Goal: Task Accomplishment & Management: Use online tool/utility

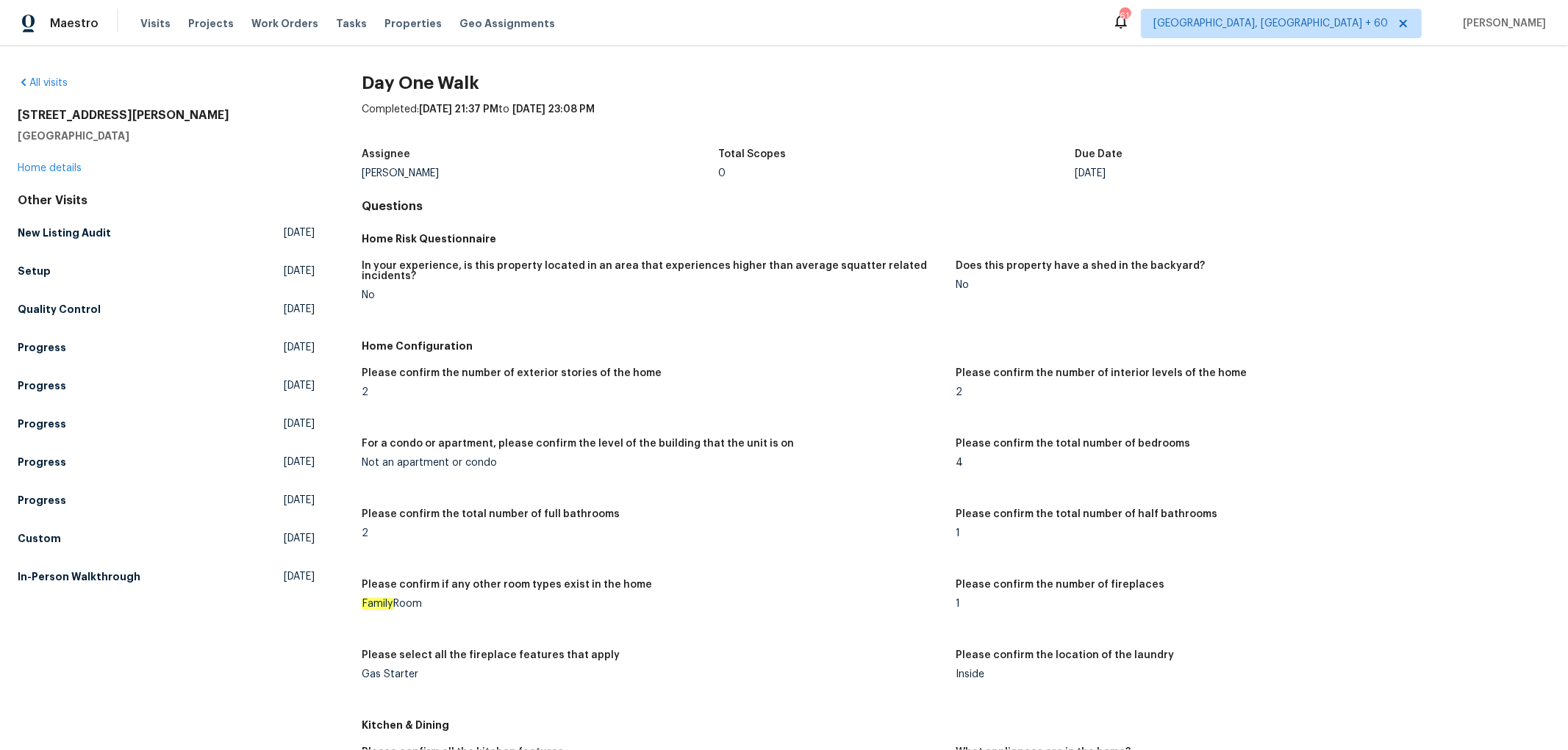
scroll to position [1198, 0]
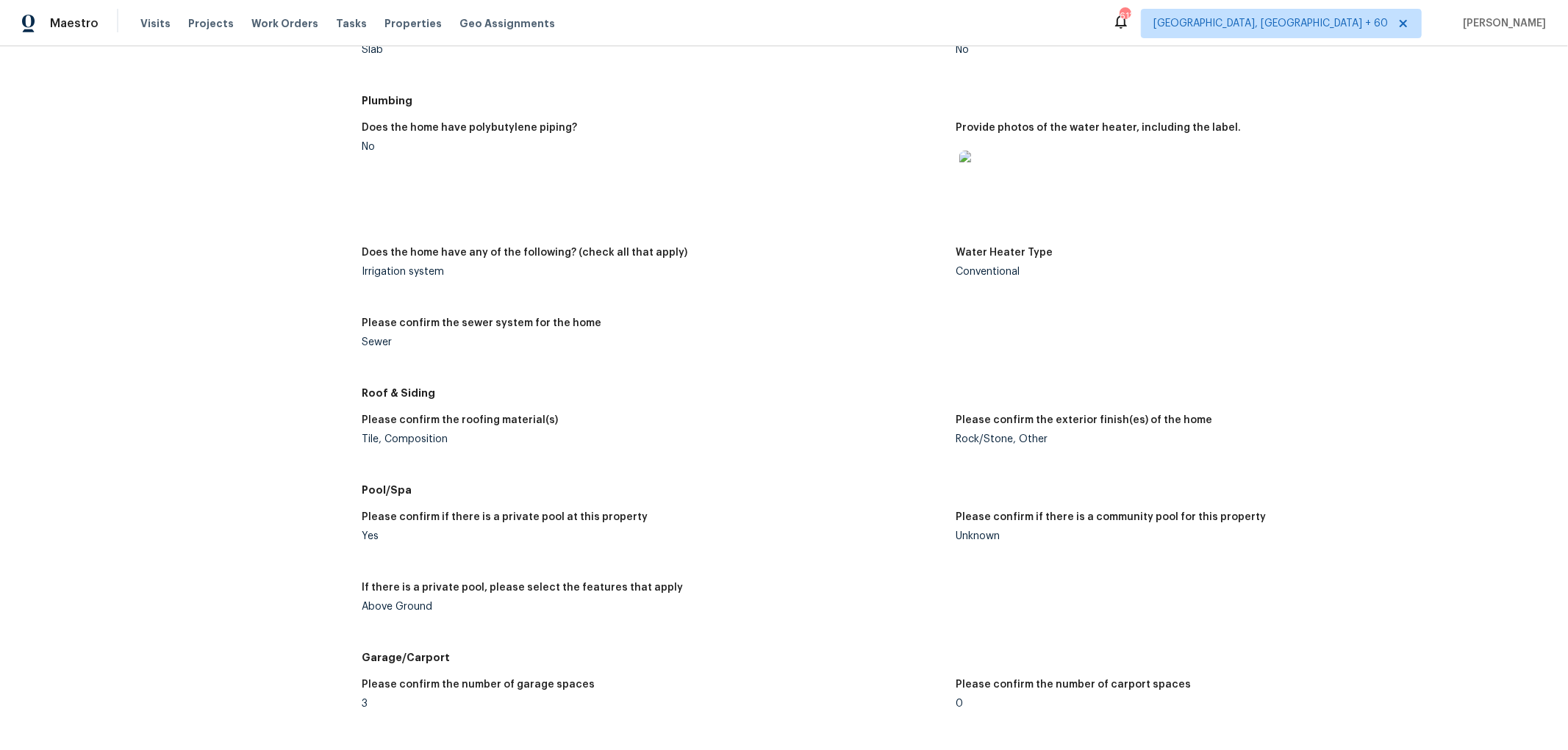
click at [1357, 189] on div at bounding box center [1247, 174] width 582 height 64
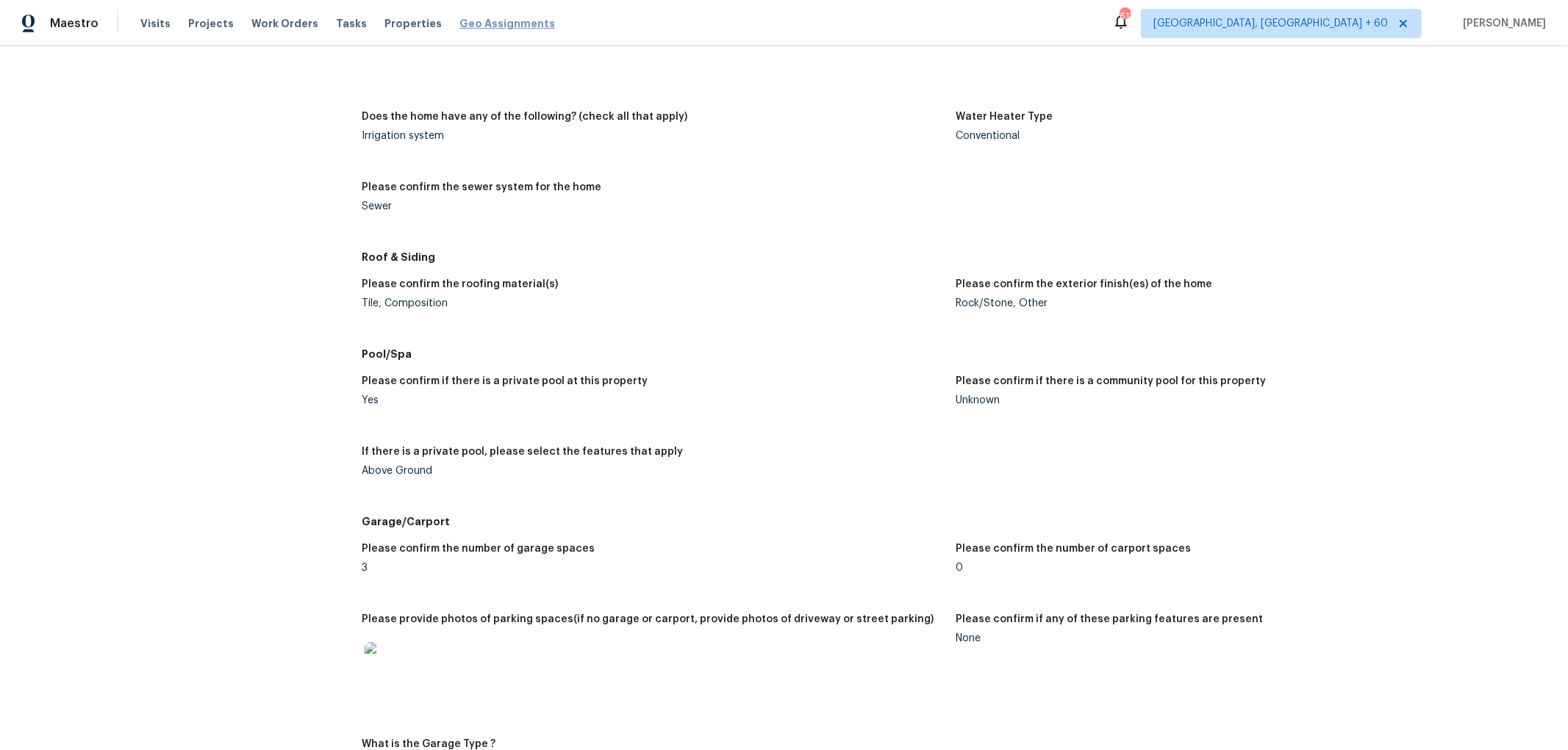
scroll to position [1280, 0]
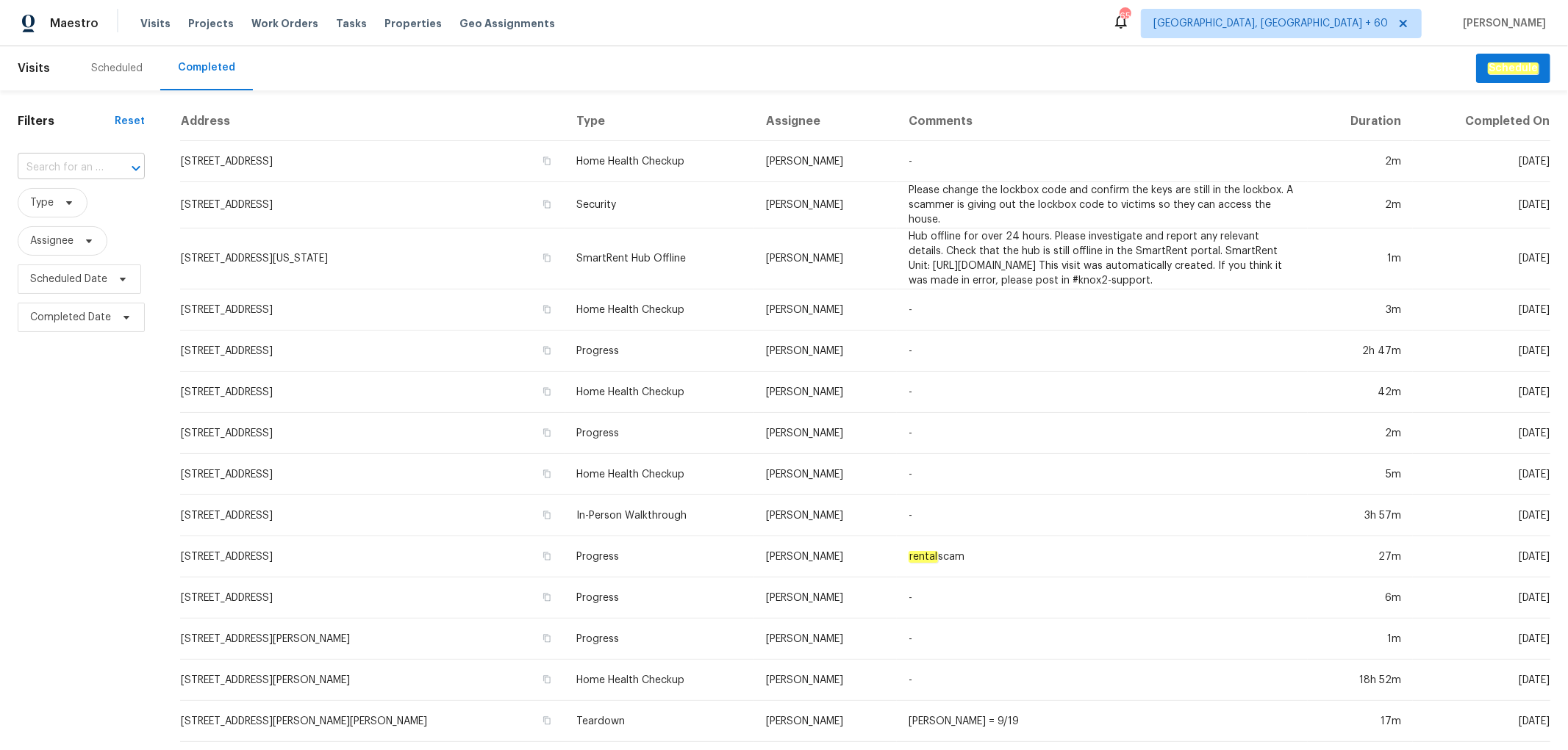
click at [91, 175] on input "text" at bounding box center [60, 168] width 86 height 23
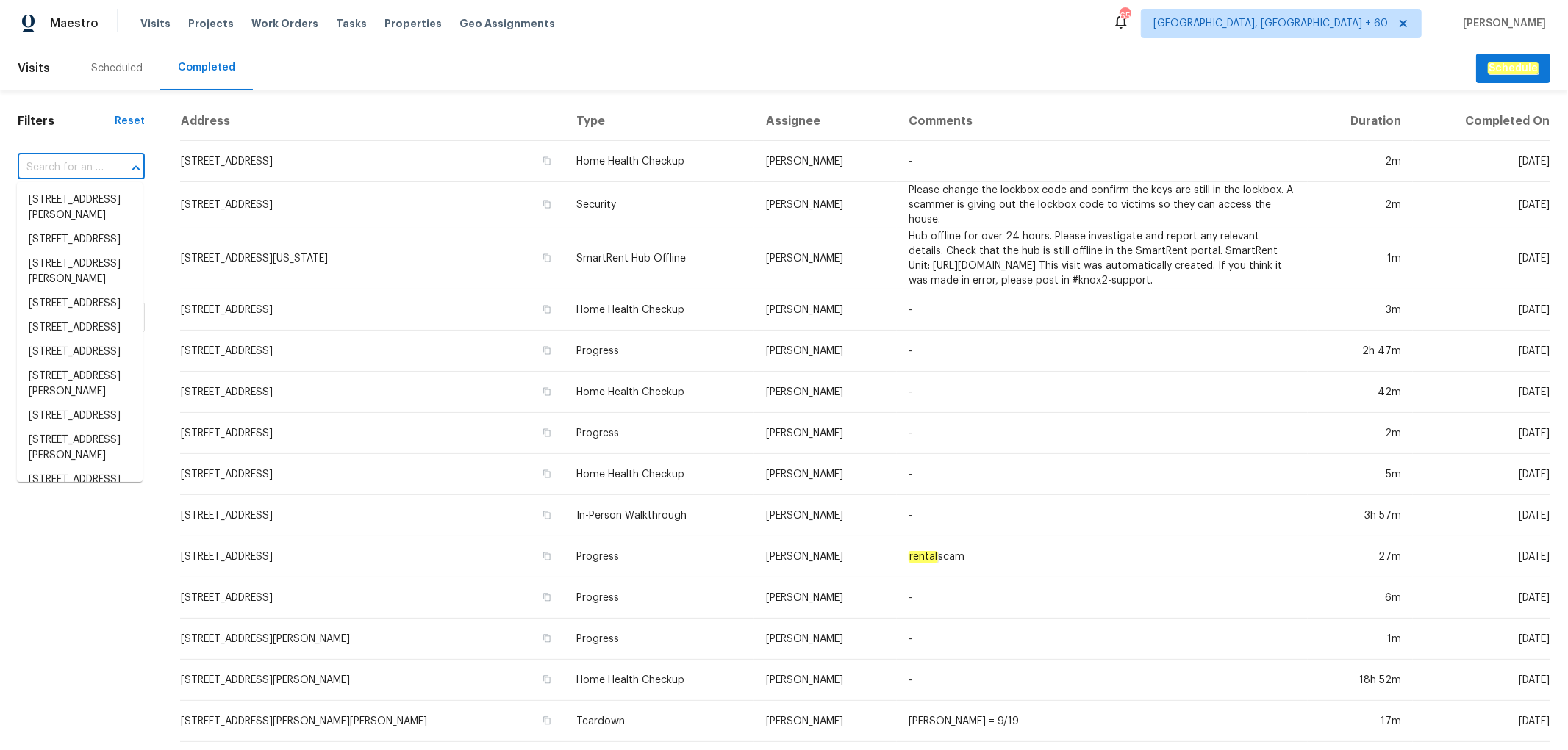
paste input "[STREET_ADDRESS]"
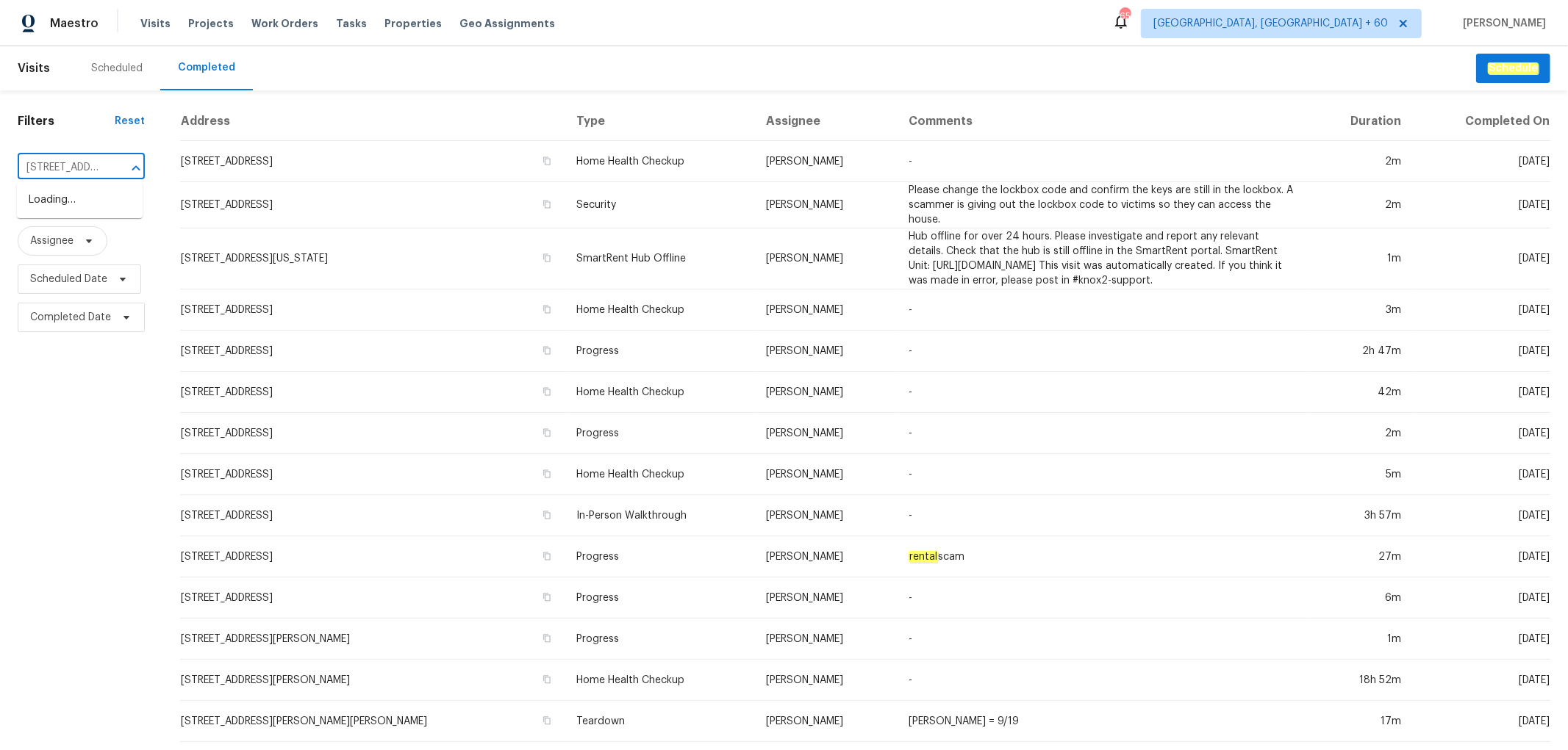
scroll to position [0, 94]
type input "107 Crestside Ct, Smyrna, TN 37167"
click at [107, 166] on div at bounding box center [126, 168] width 38 height 21
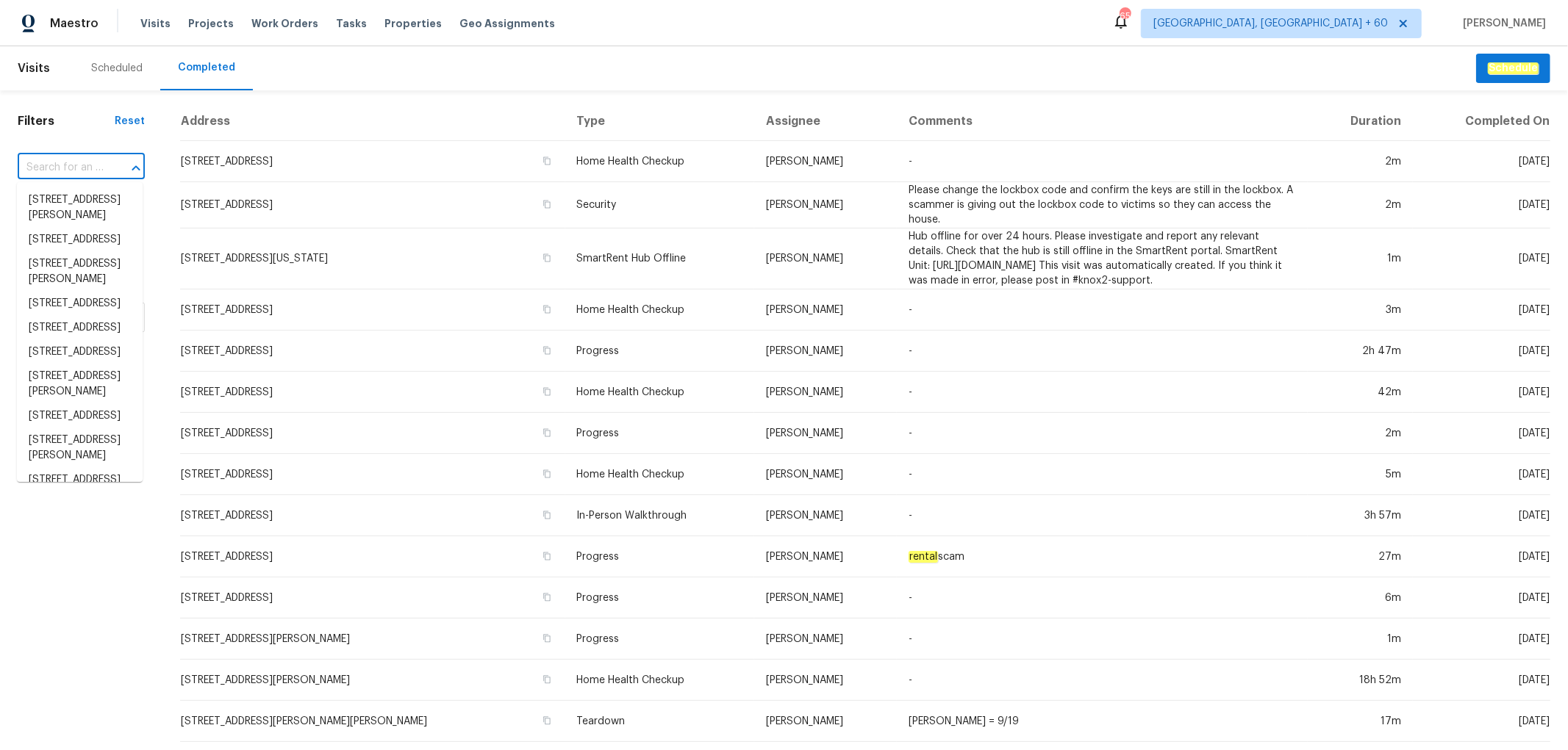
paste input "107 Crestside Ct, Smyrna, TN 37167"
type input "107 Crestside Ct, Smyrna, TN 37167"
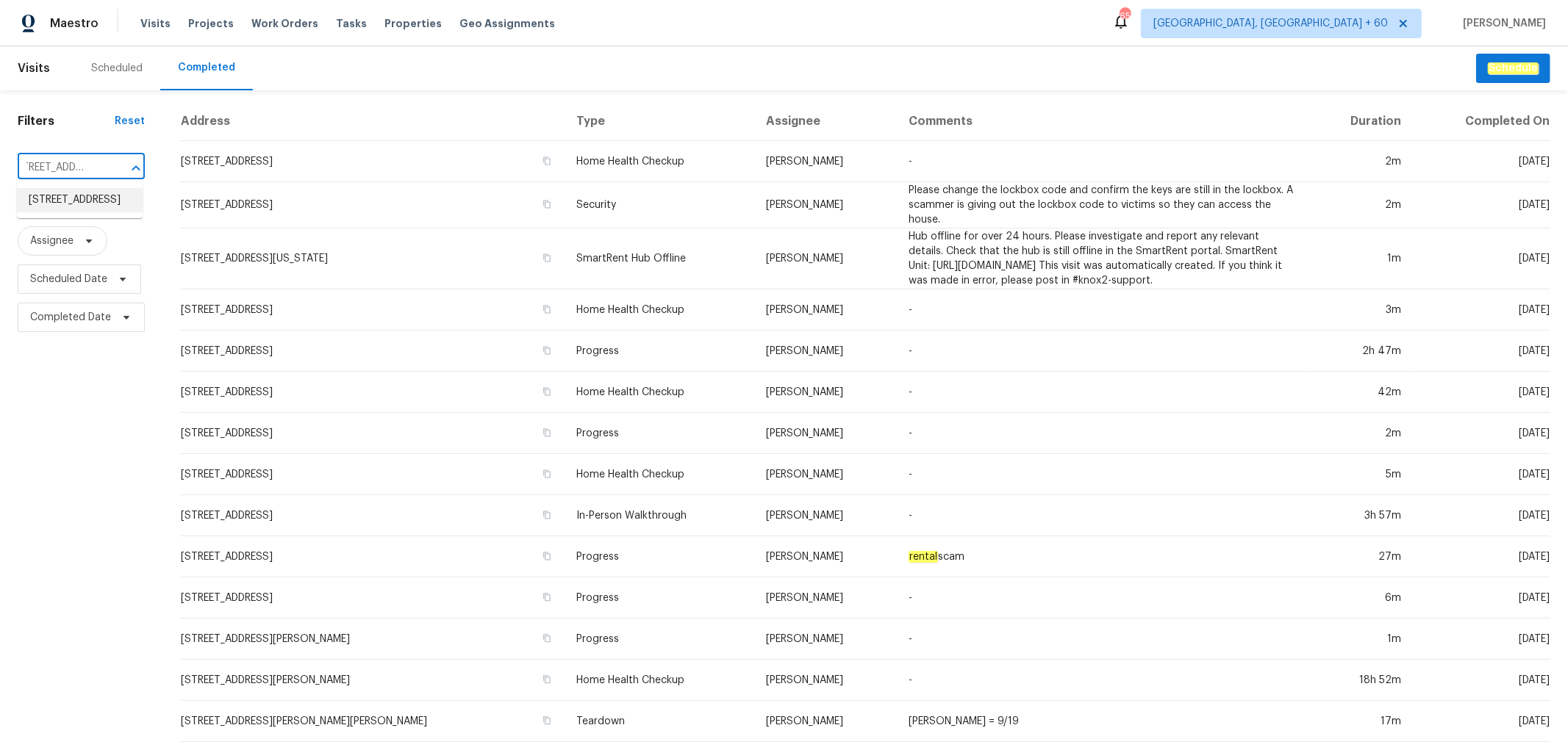
click at [91, 213] on li "107 Crestside Ct, Smyrna, TN 37167" at bounding box center [79, 200] width 126 height 25
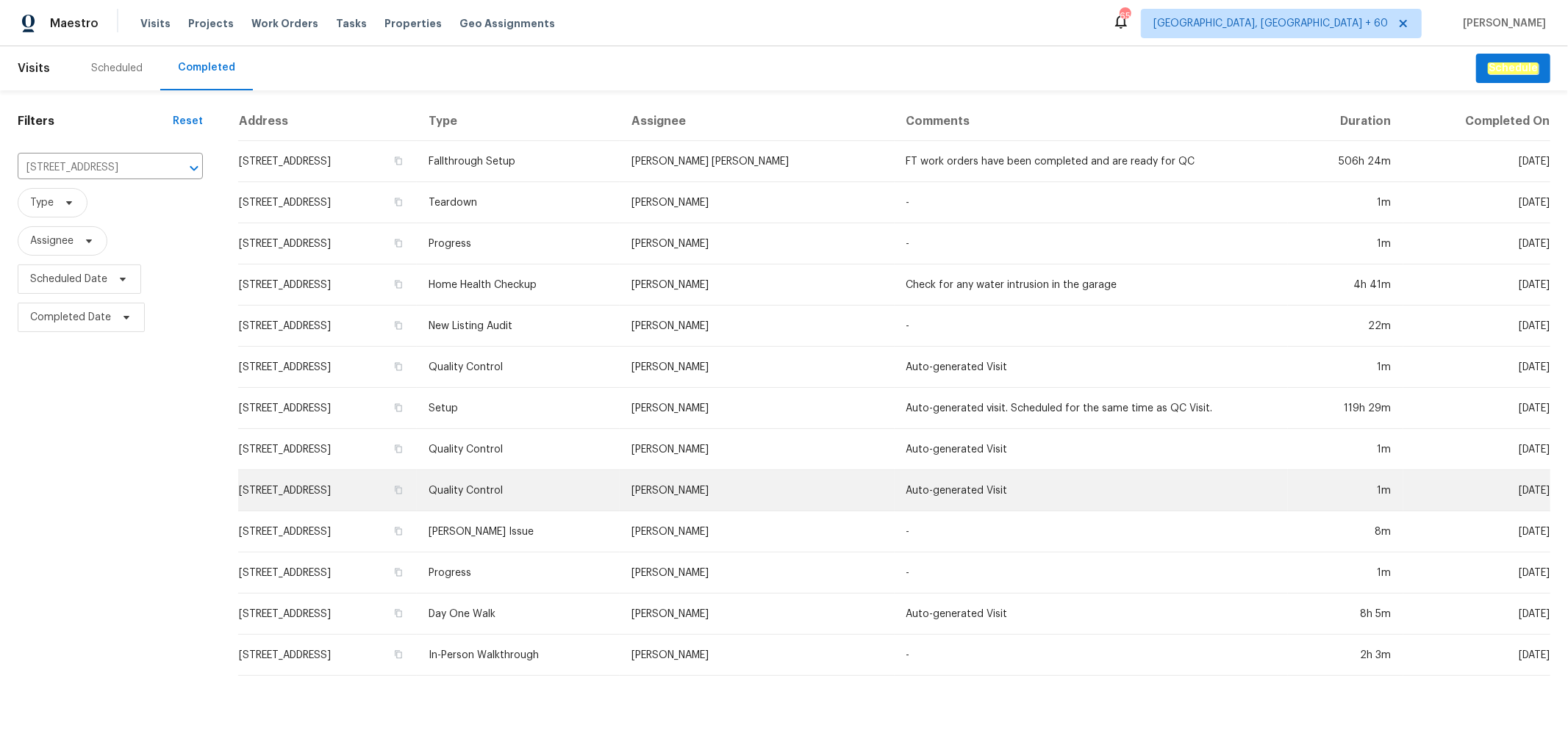
click at [620, 505] on td "Quality Control" at bounding box center [518, 491] width 203 height 42
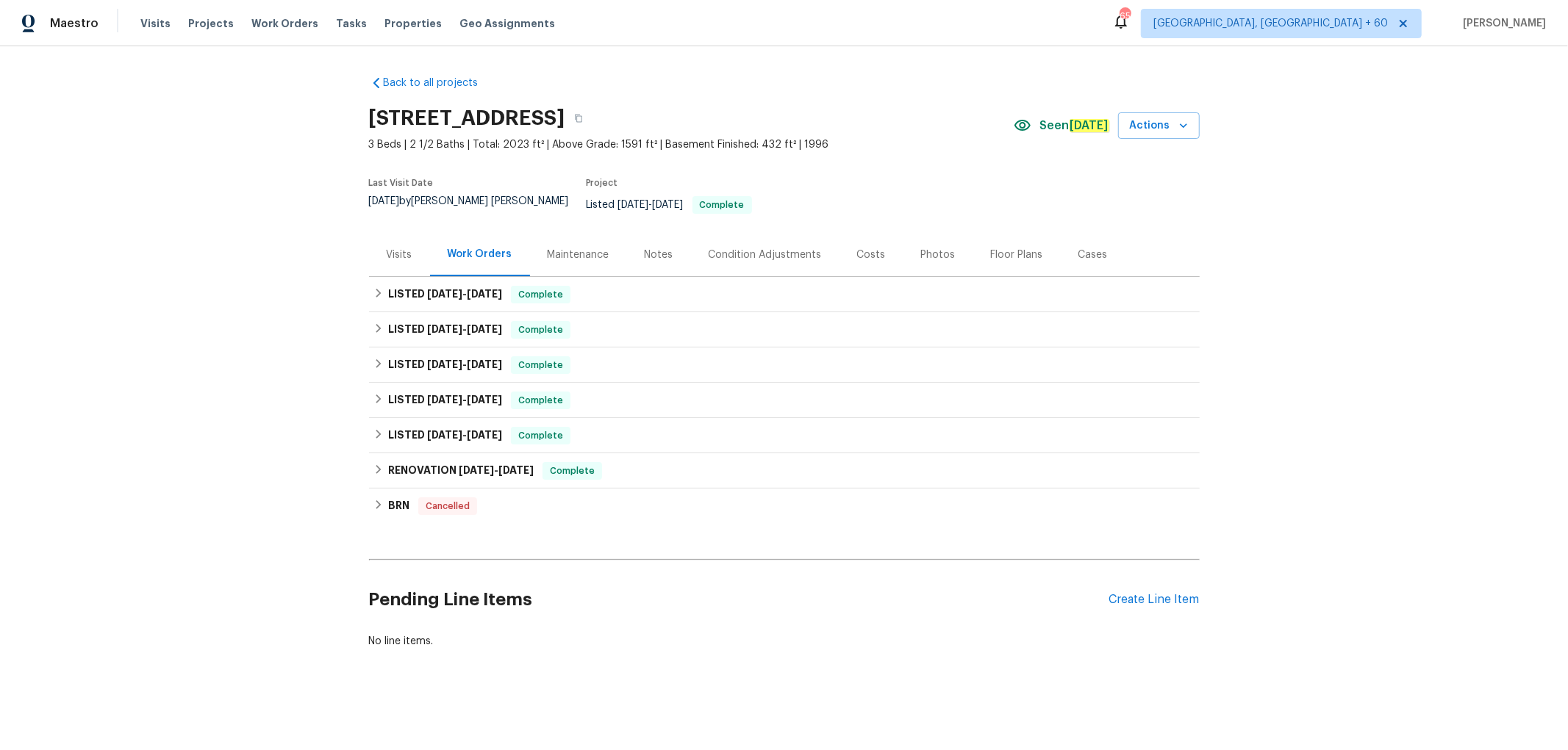
click at [924, 247] on div "Photos" at bounding box center [938, 255] width 35 height 15
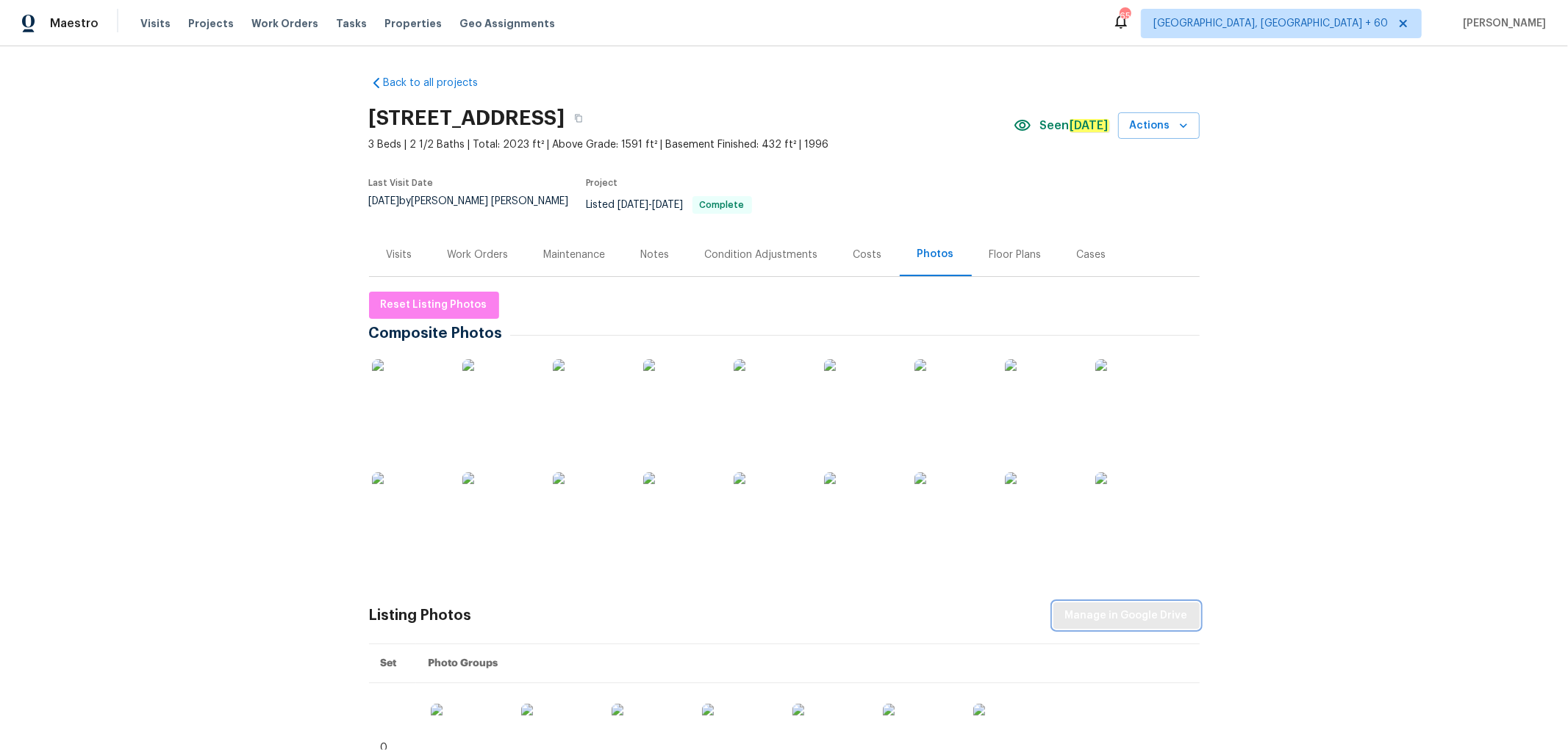
click at [1150, 612] on span "Manage in Google Drive" at bounding box center [1126, 616] width 123 height 18
click at [1185, 127] on button "Actions" at bounding box center [1158, 126] width 81 height 27
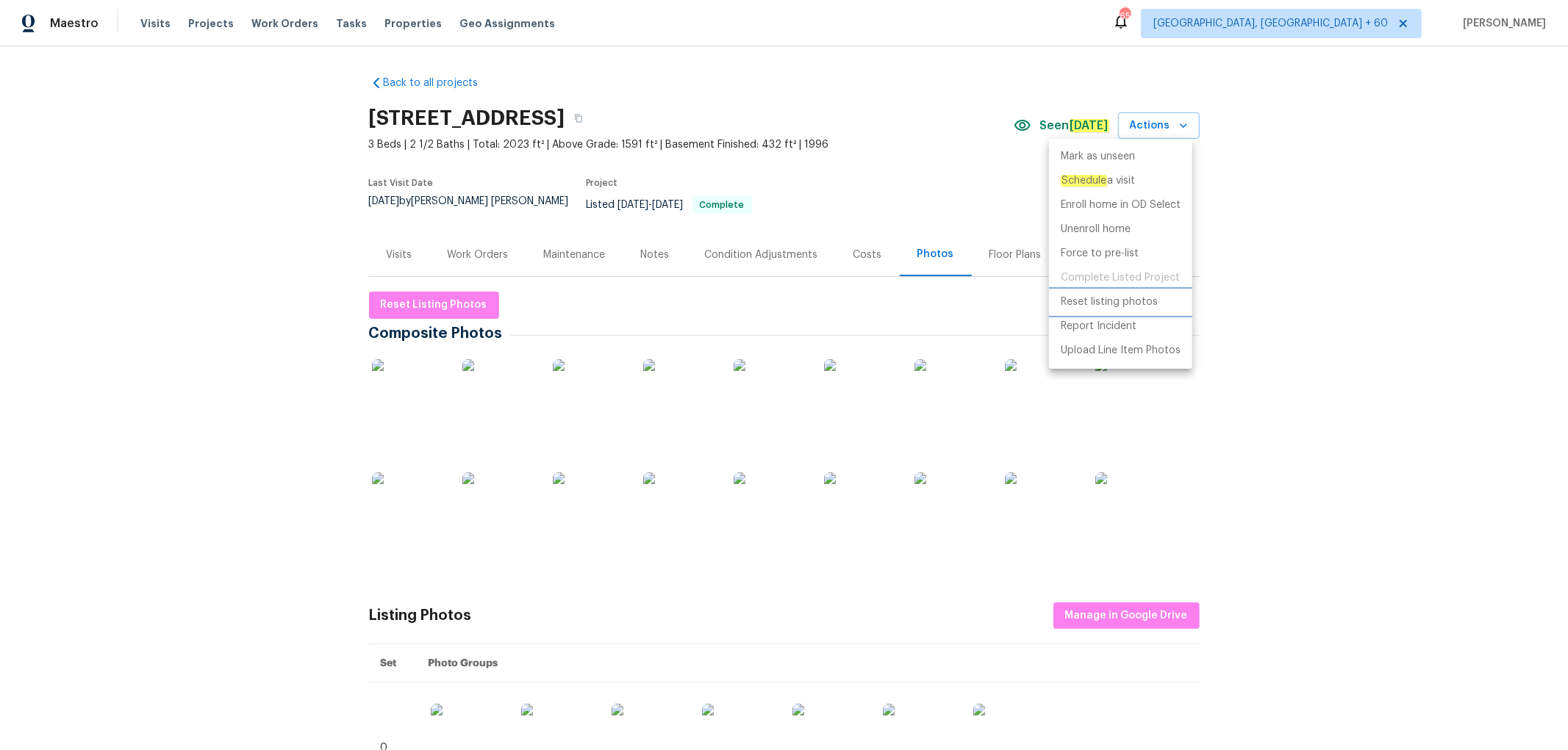
click at [1136, 302] on p "Reset listing photos" at bounding box center [1109, 302] width 97 height 15
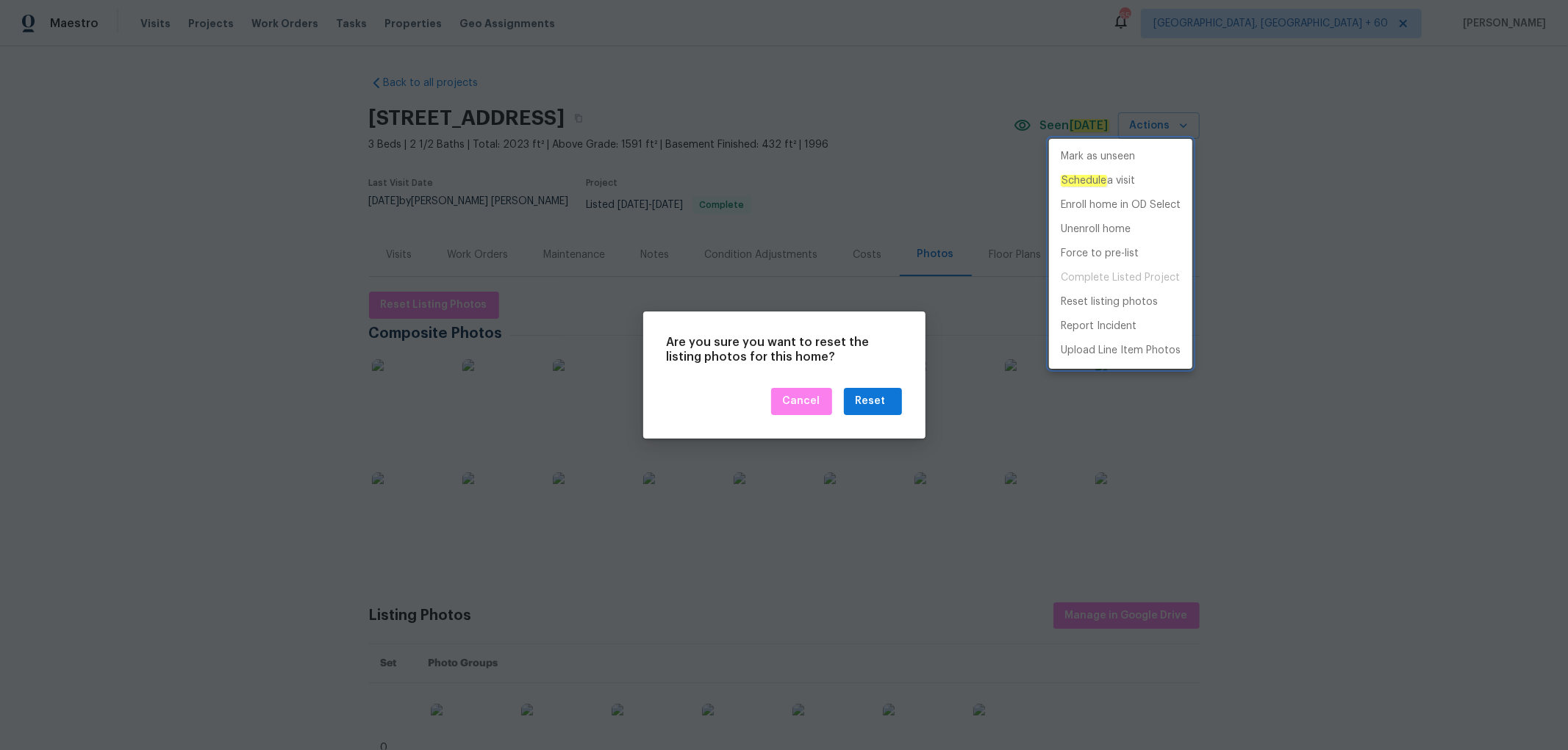
click at [873, 360] on div at bounding box center [784, 375] width 1568 height 750
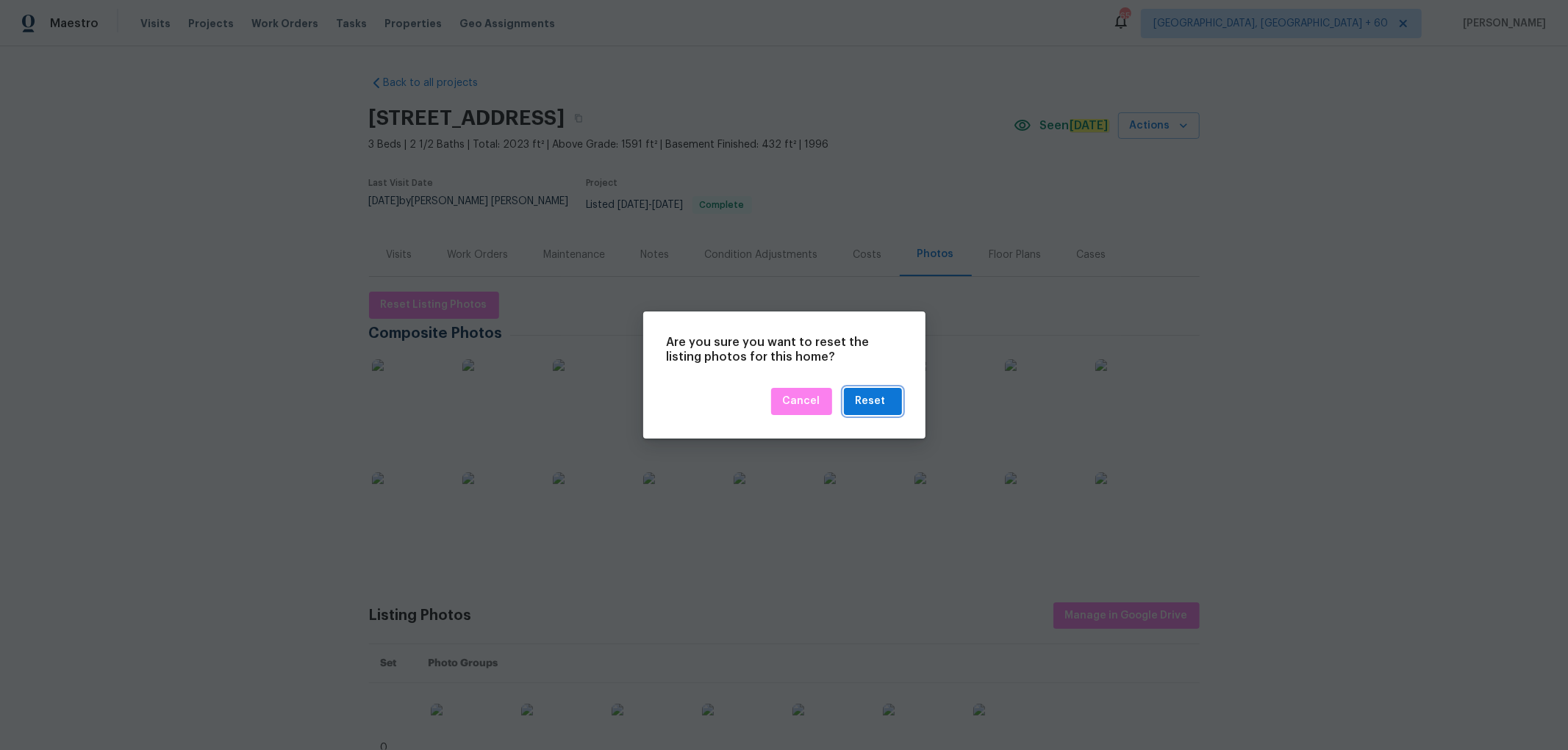
click at [878, 402] on div "Reset" at bounding box center [871, 401] width 30 height 18
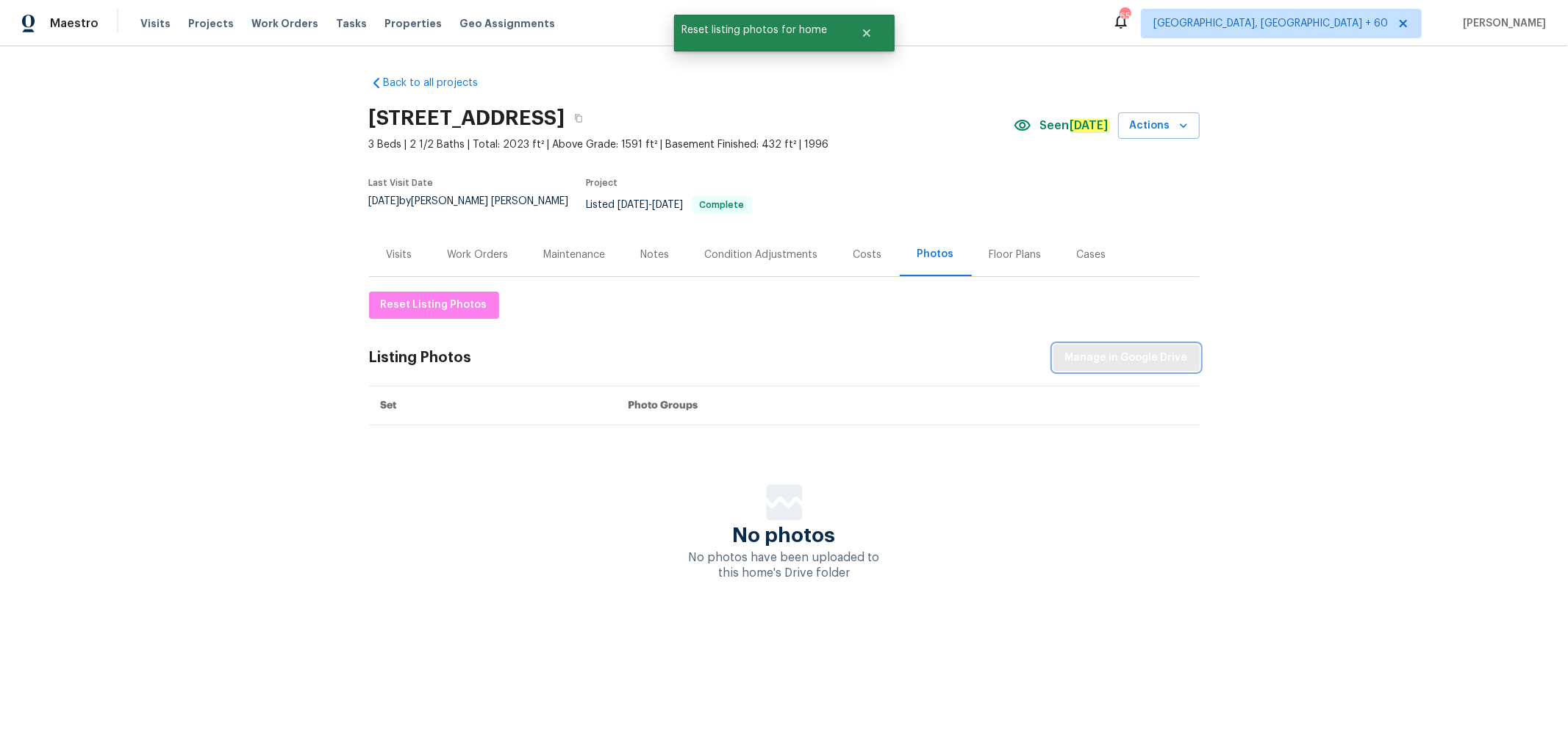
click at [1149, 349] on span "Manage in Google Drive" at bounding box center [1126, 358] width 123 height 18
